Goal: Task Accomplishment & Management: Manage account settings

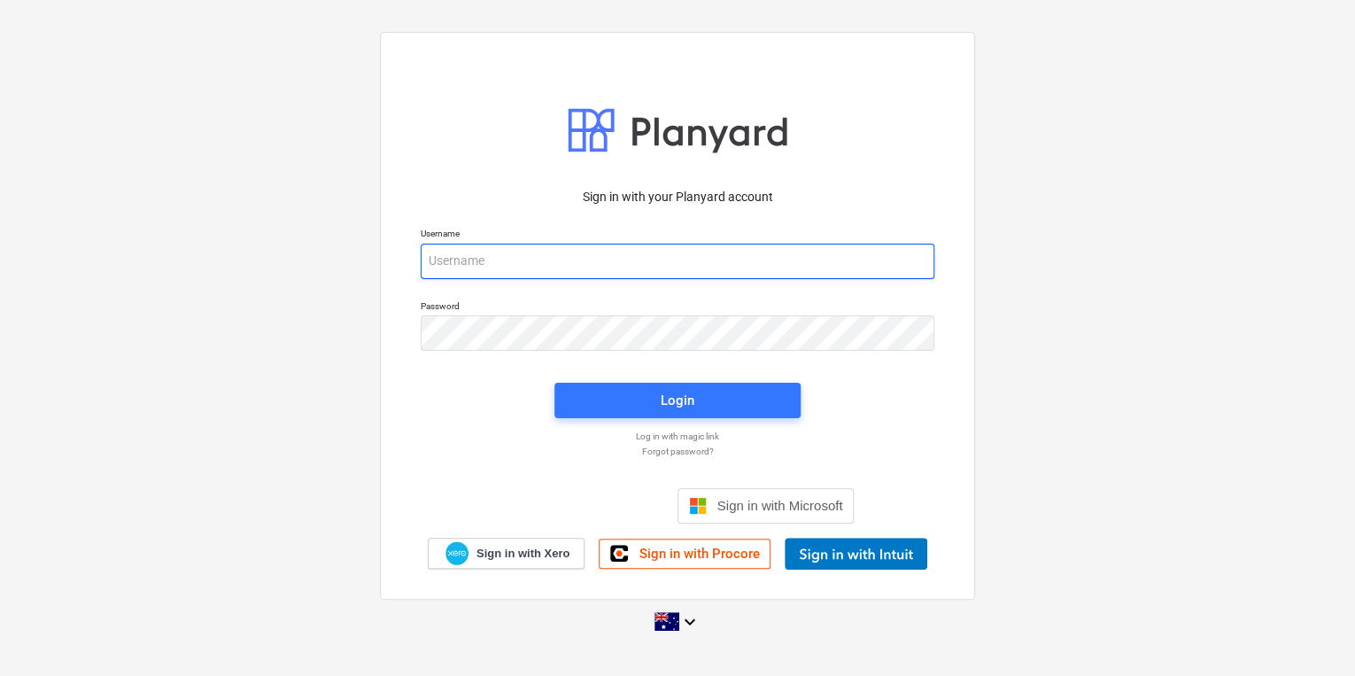
type input "[EMAIL_ADDRESS][DOMAIN_NAME]"
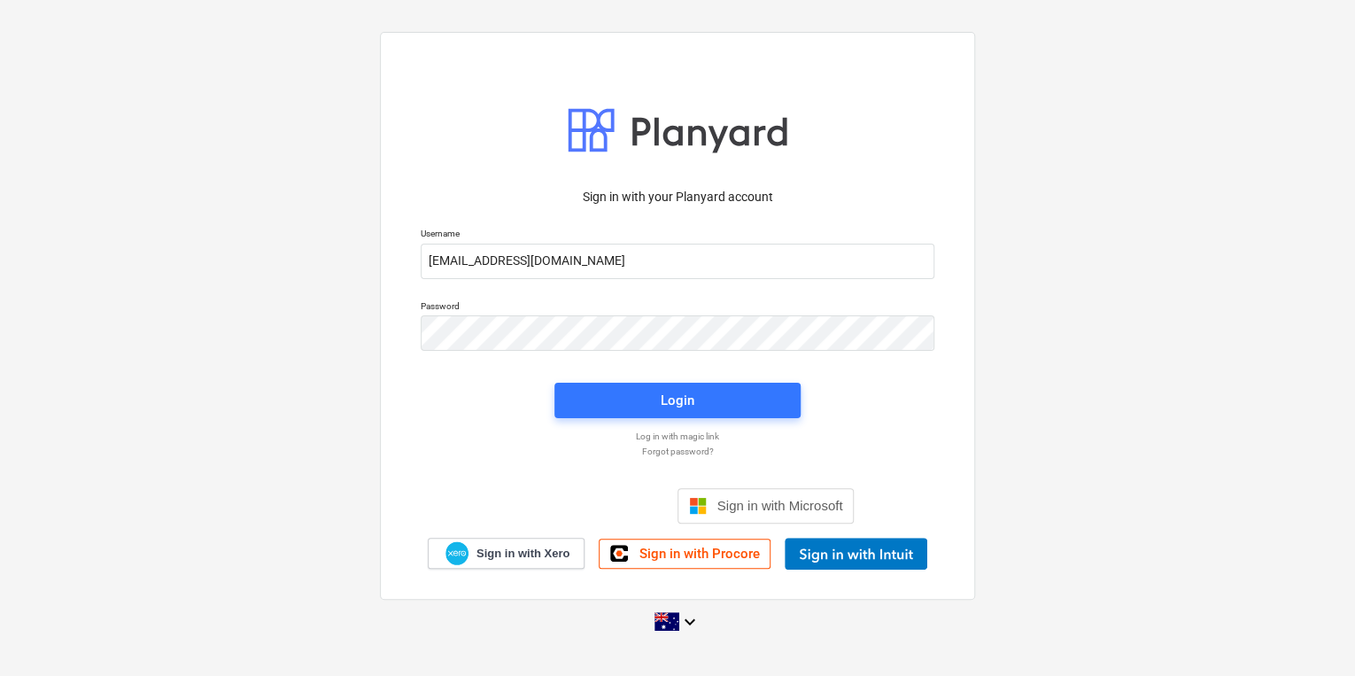
click at [422, 172] on div "Login" at bounding box center [677, 400] width 267 height 57
click at [422, 172] on span "Login" at bounding box center [678, 400] width 204 height 23
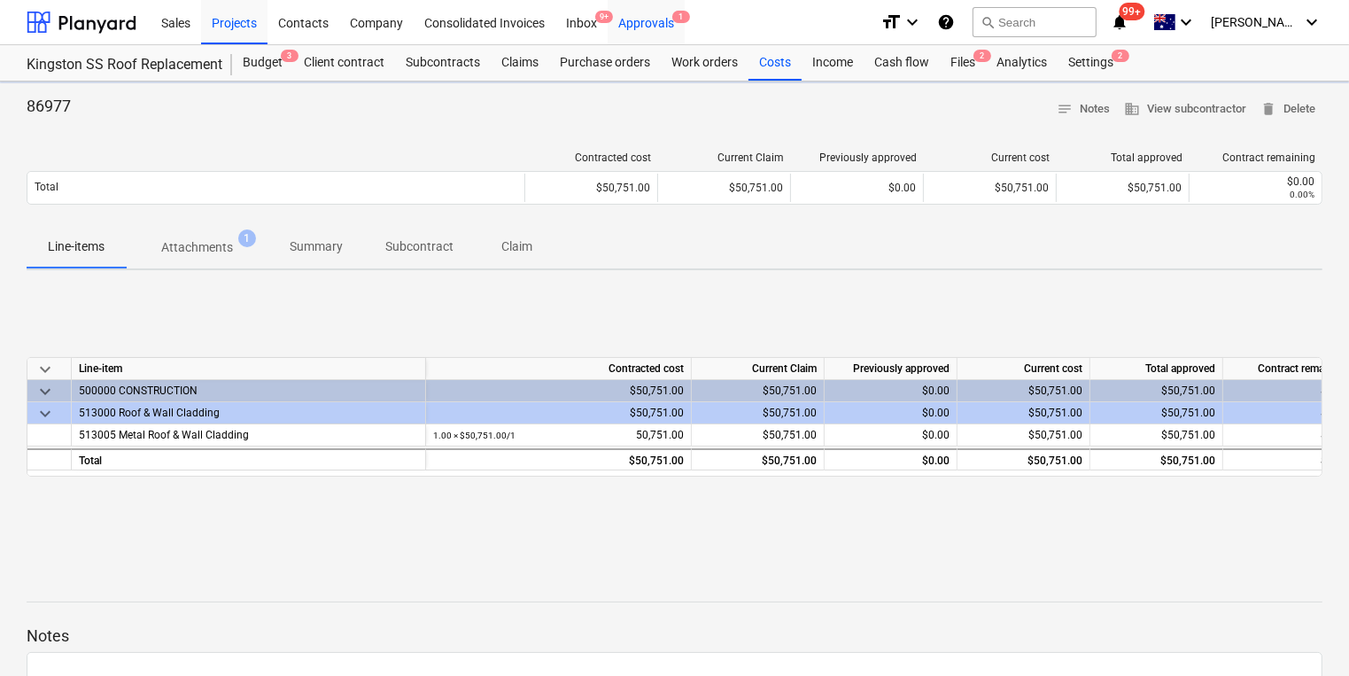
click at [422, 19] on div "Approvals 1" at bounding box center [646, 21] width 77 height 45
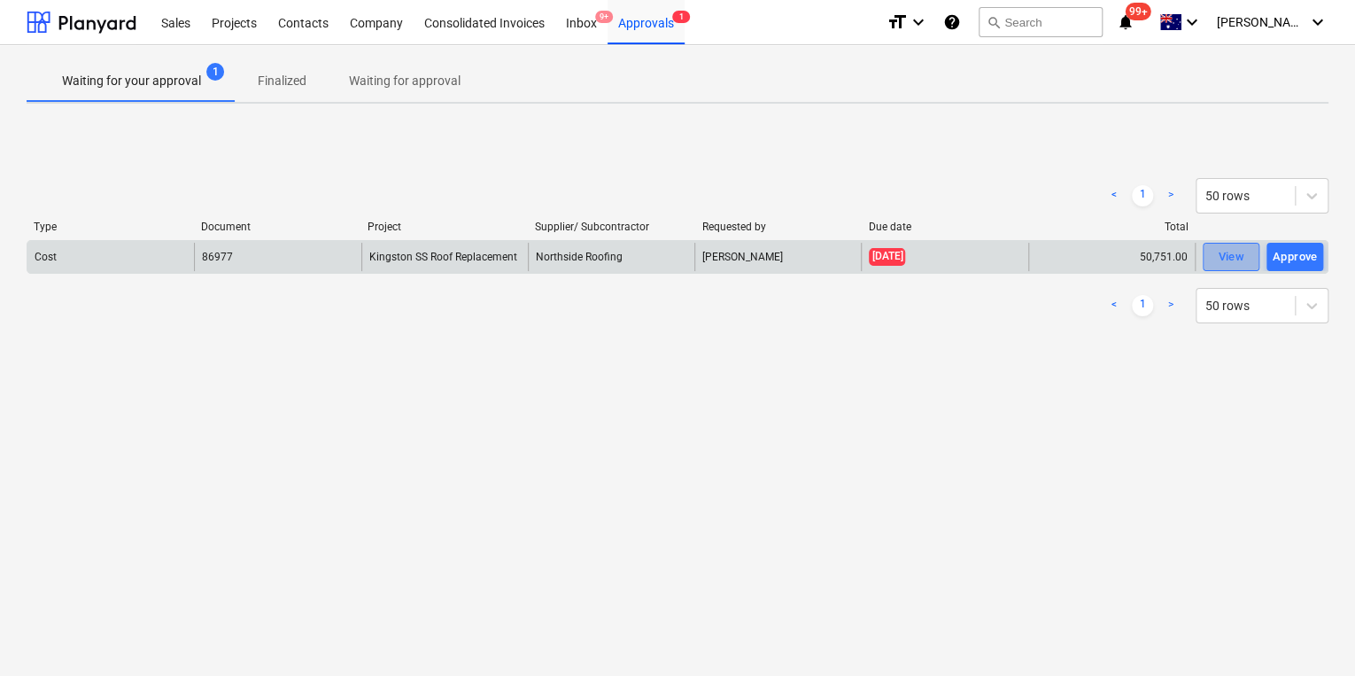
click at [422, 172] on div "View" at bounding box center [1231, 257] width 27 height 20
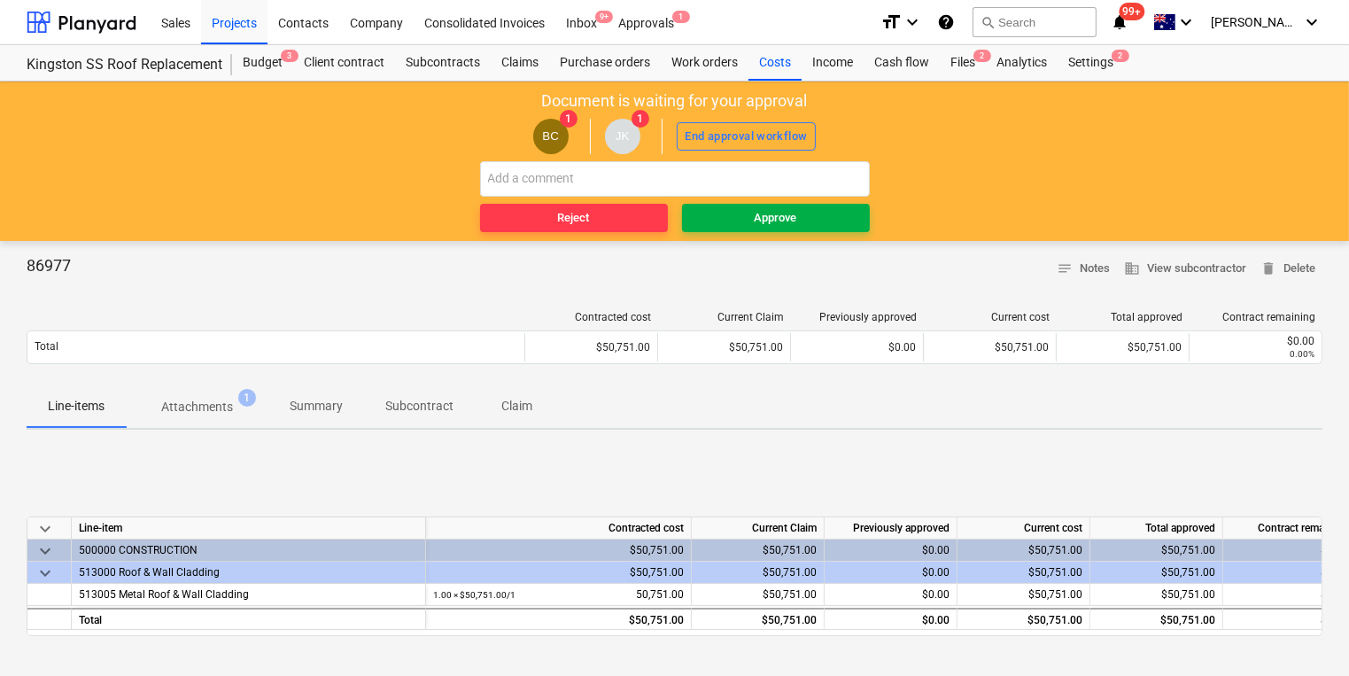
click at [422, 172] on div "Approve" at bounding box center [776, 218] width 43 height 20
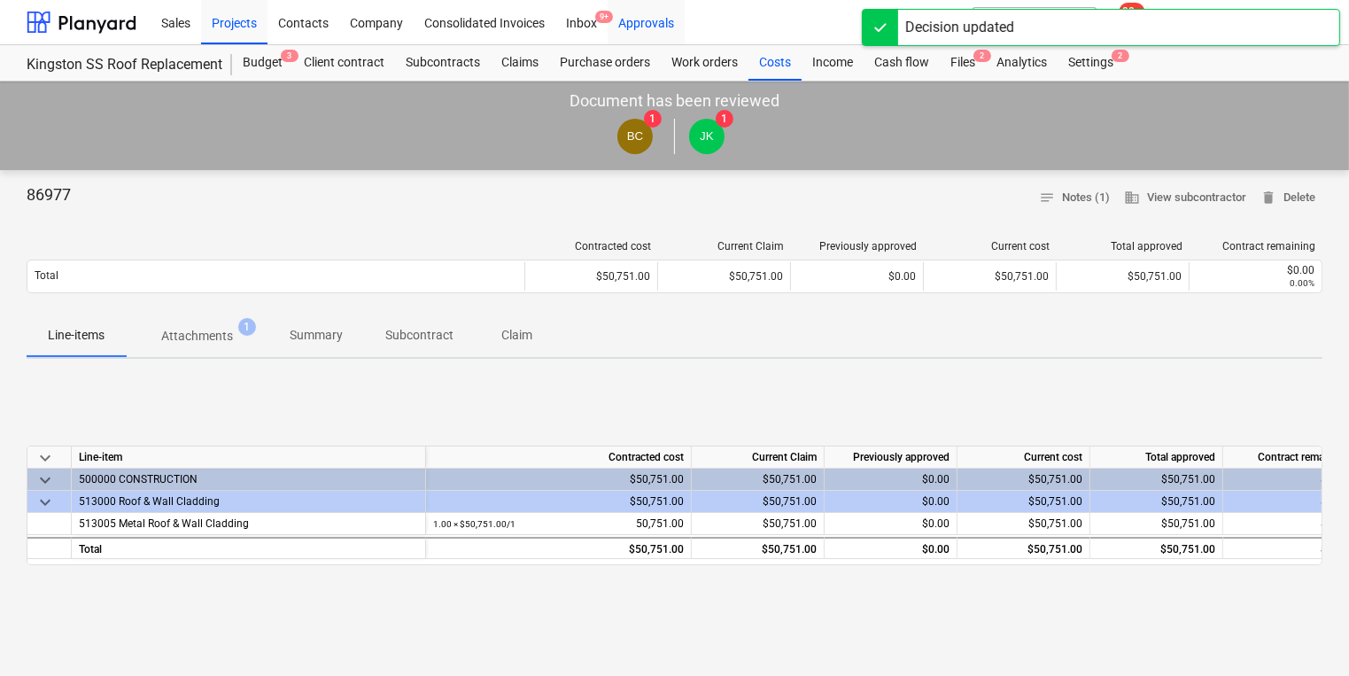
click at [422, 27] on div "Approvals" at bounding box center [646, 21] width 77 height 45
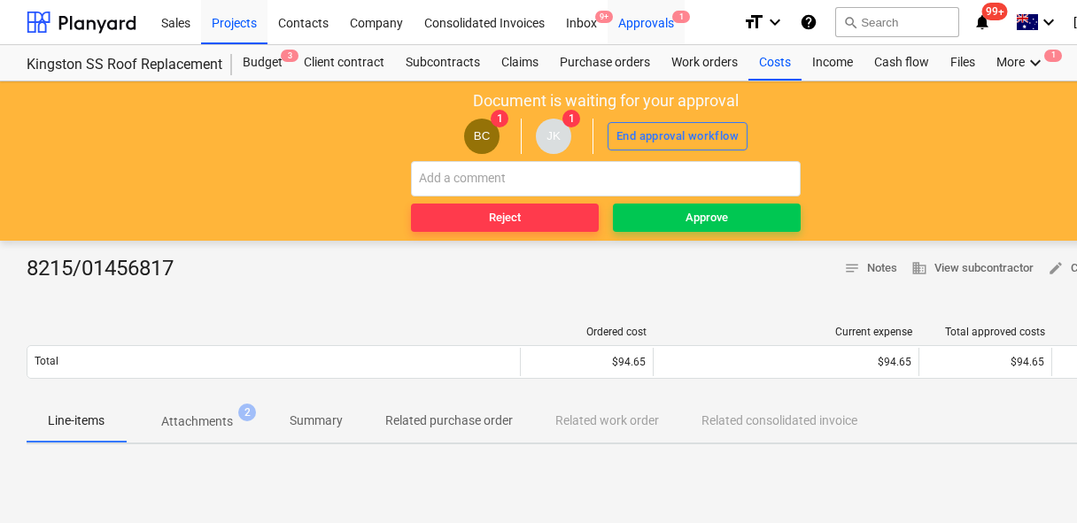
click at [642, 17] on div "Approvals 1" at bounding box center [646, 21] width 77 height 45
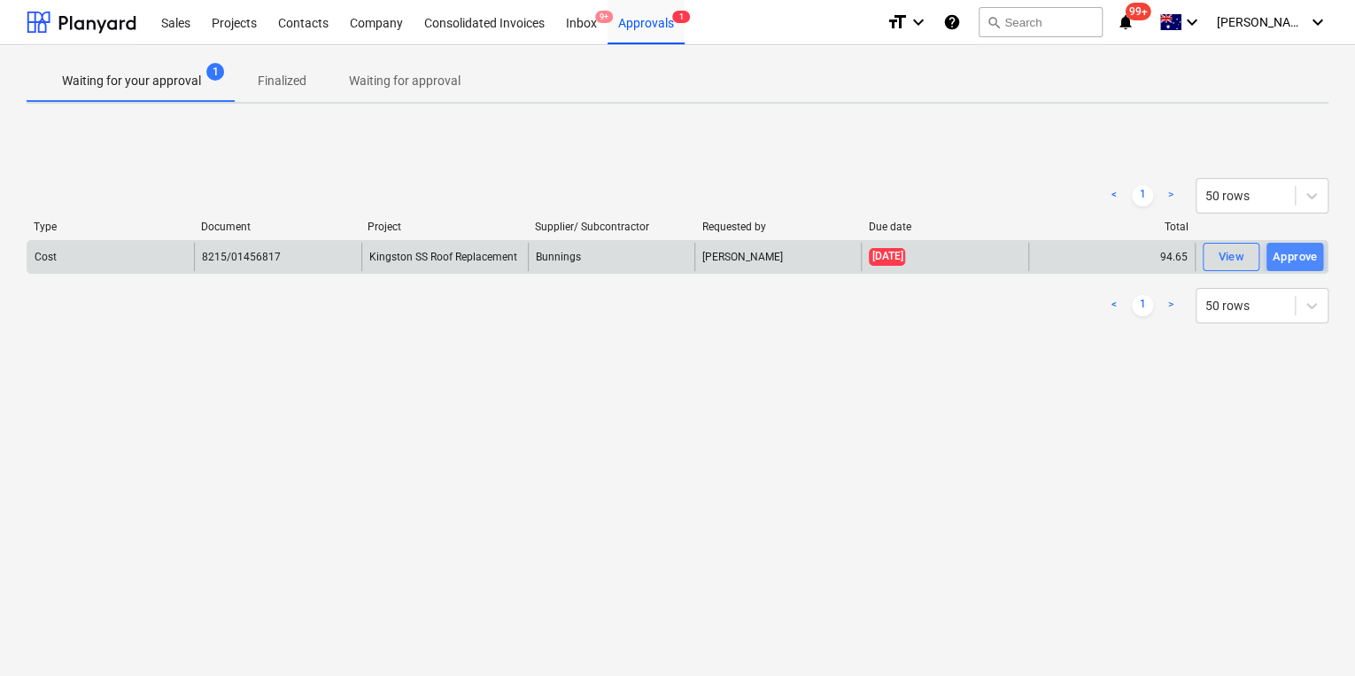
click at [1076, 255] on div "Approve" at bounding box center [1295, 257] width 45 height 20
